Goal: Information Seeking & Learning: Find specific fact

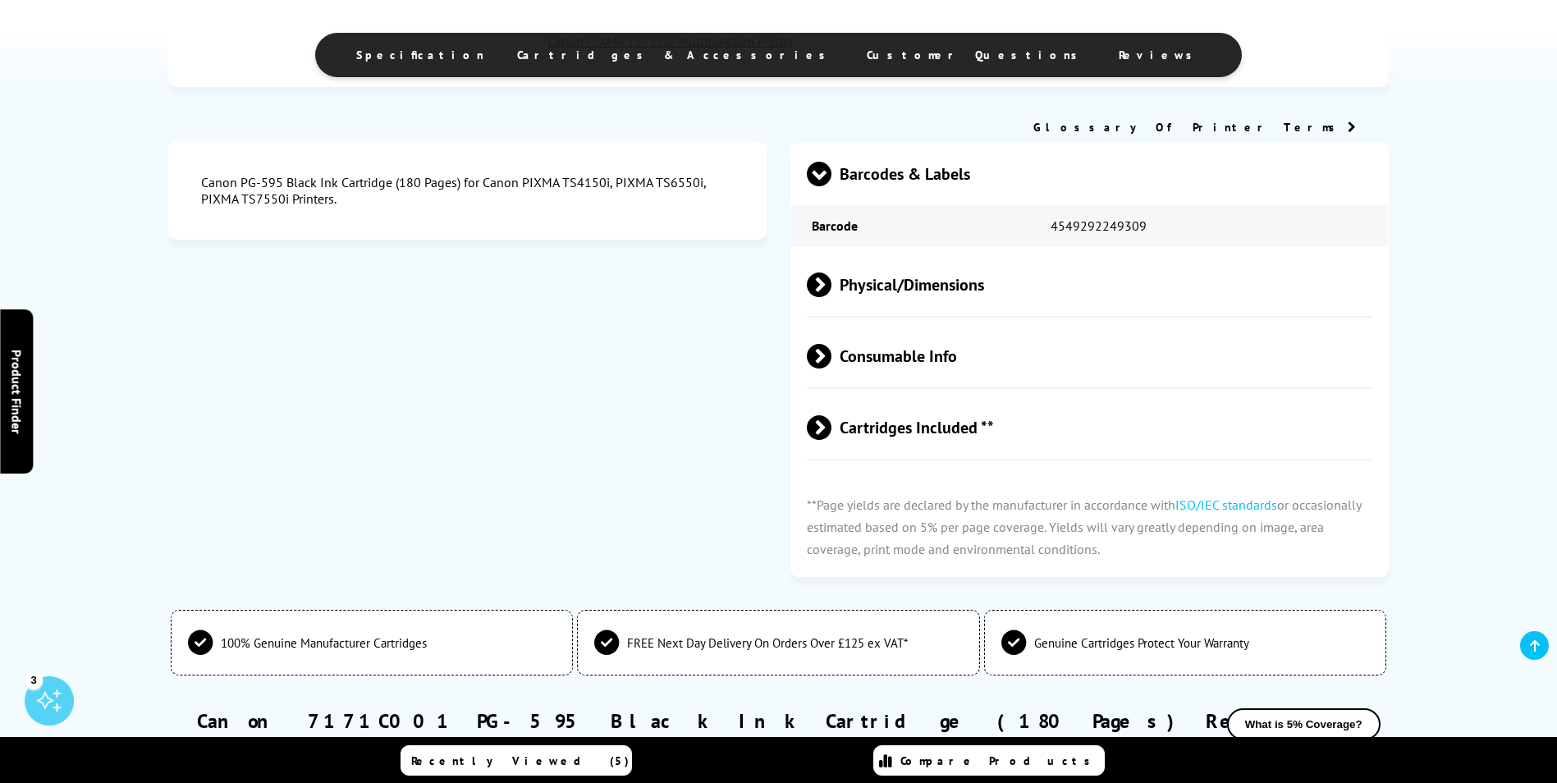
scroll to position [1314, 0]
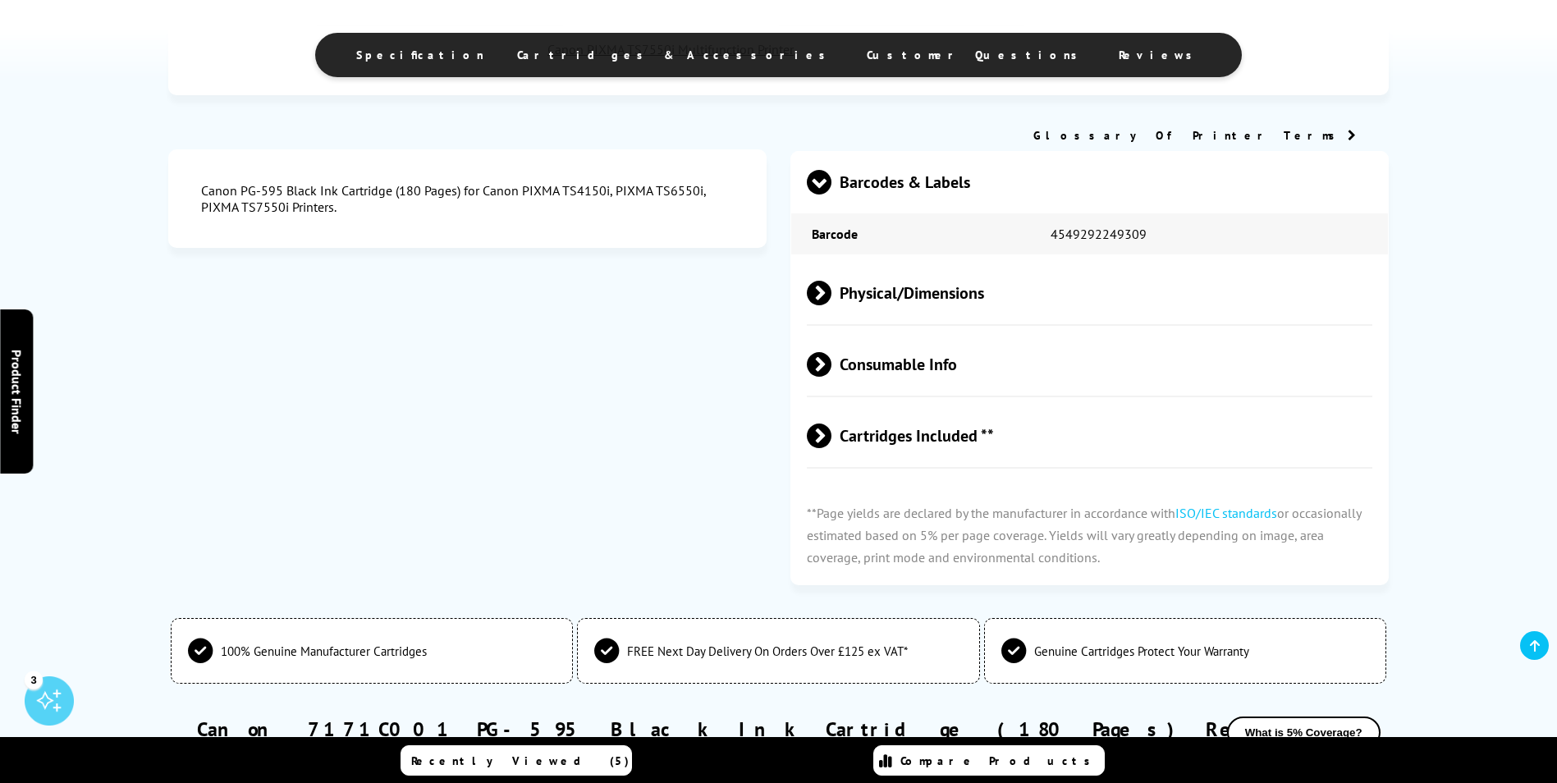
click at [910, 270] on span "Physical/Dimensions" at bounding box center [1090, 294] width 566 height 62
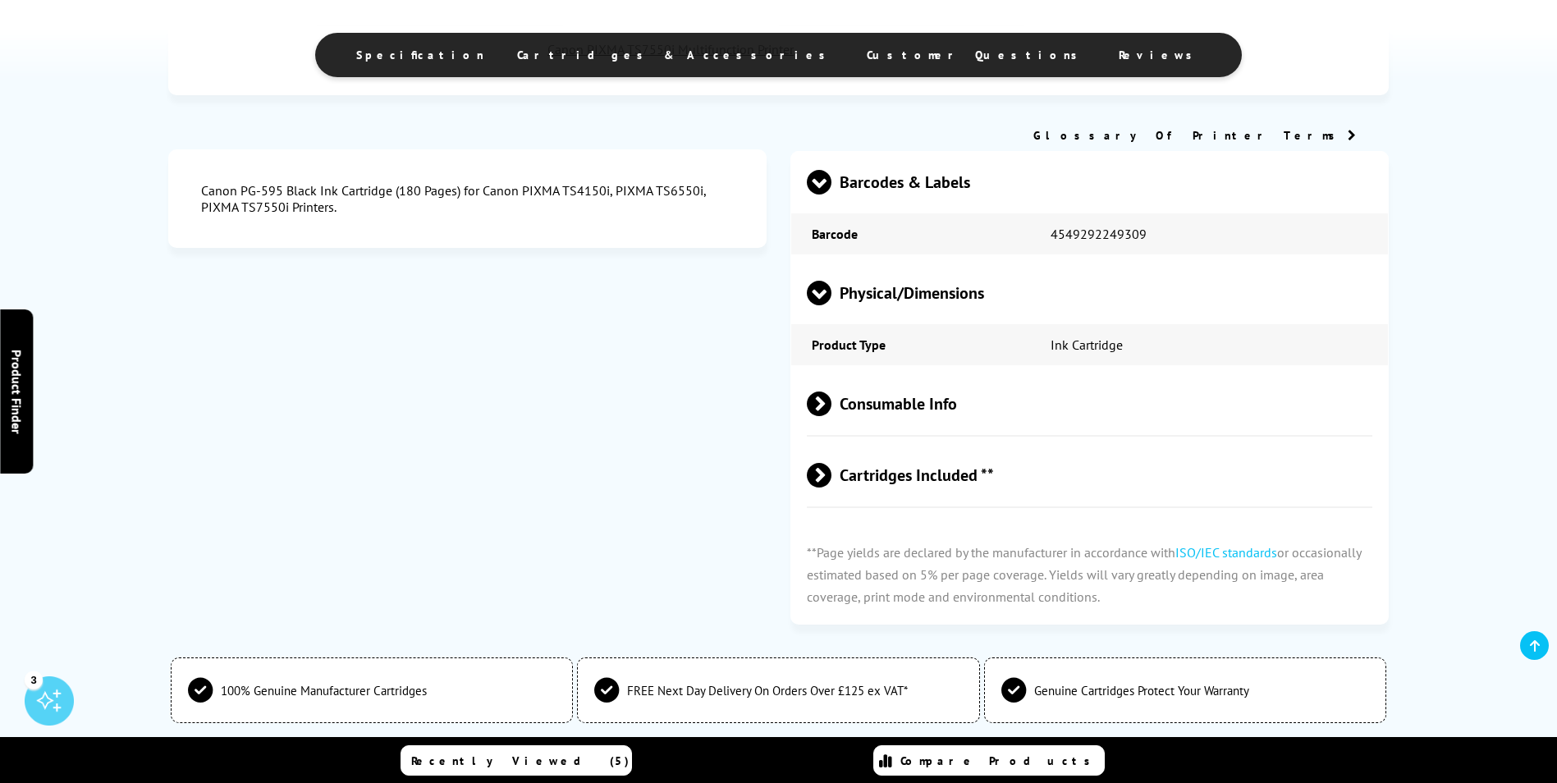
click at [927, 374] on span "Consumable Info" at bounding box center [1090, 405] width 566 height 62
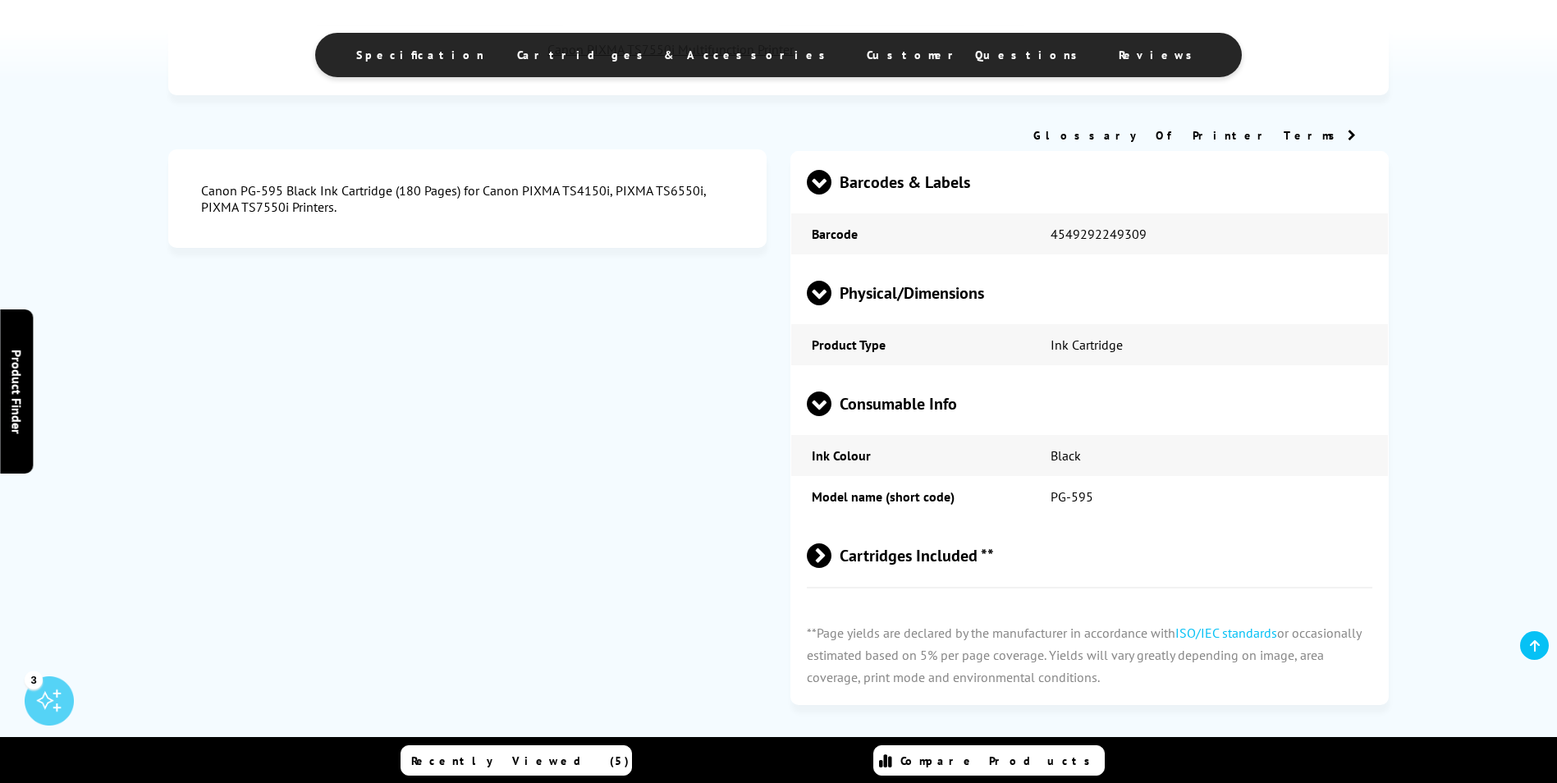
click at [933, 486] on td "Model name (short code)" at bounding box center [910, 496] width 238 height 41
click at [926, 525] on span "Cartridges Included **" at bounding box center [1090, 556] width 566 height 62
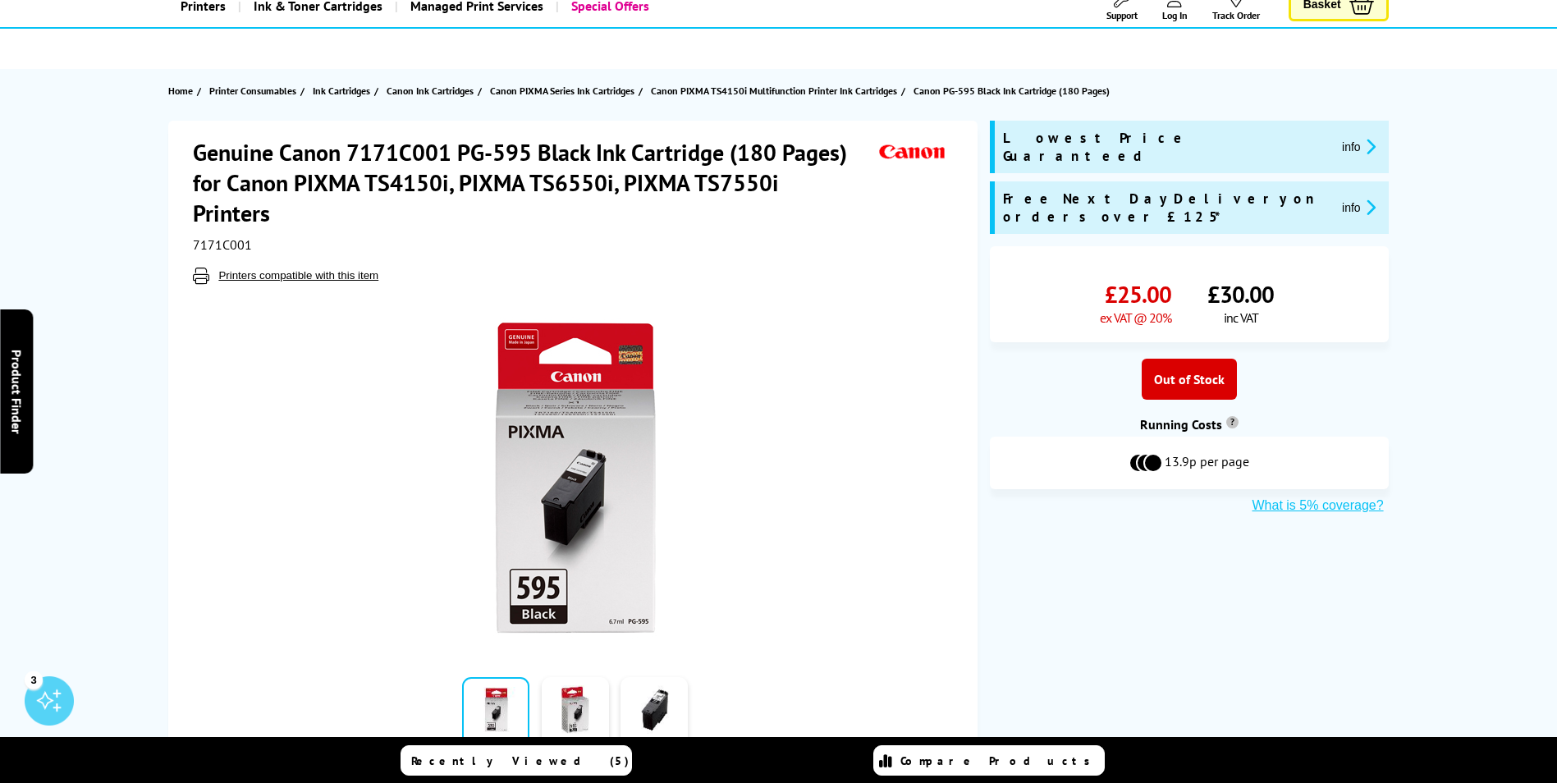
scroll to position [0, 0]
